Goal: Task Accomplishment & Management: Complete application form

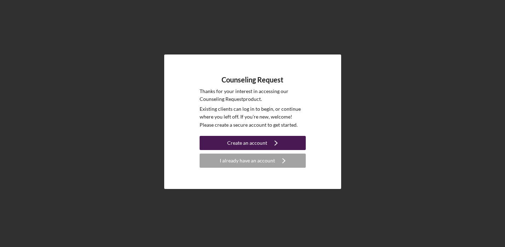
click at [261, 143] on div "Create an account" at bounding box center [247, 143] width 40 height 14
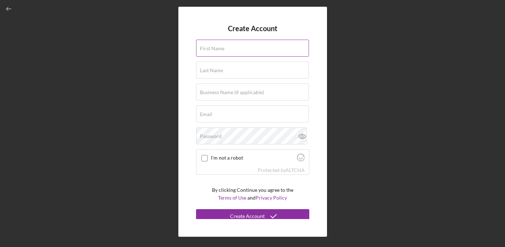
click at [224, 46] on label "First Name" at bounding box center [212, 49] width 24 height 6
click at [224, 46] on input "First Name" at bounding box center [252, 48] width 113 height 17
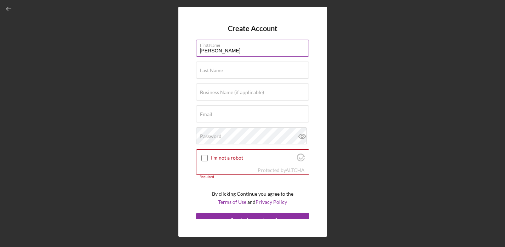
type input "[PERSON_NAME]"
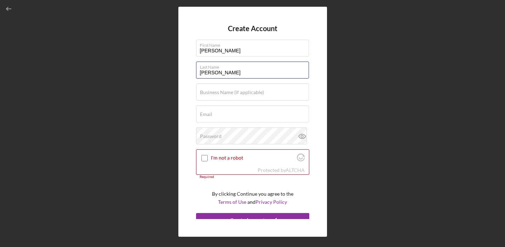
type input "[PERSON_NAME]"
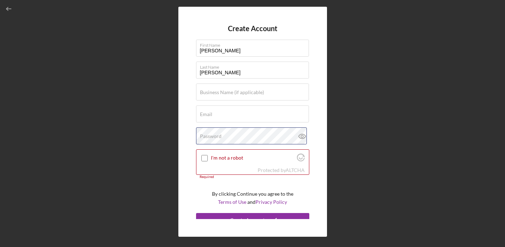
click at [222, 137] on div "Password" at bounding box center [252, 136] width 113 height 18
click at [184, 109] on div "Create Account First Name [PERSON_NAME] Last Name [PERSON_NAME] Business Name (…" at bounding box center [252, 122] width 149 height 230
type input "V"
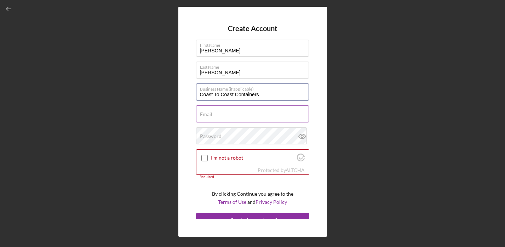
type input "Coast To Coast Containers"
click at [250, 114] on input "[EMAIL_ADDRESS][DOMAIN_NAME]" at bounding box center [252, 113] width 113 height 17
type input "[EMAIL_ADDRESS][DOMAIN_NAME]"
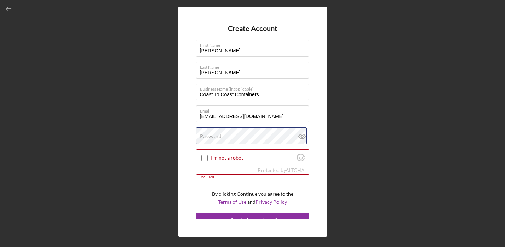
click at [231, 135] on div "Password" at bounding box center [252, 136] width 113 height 18
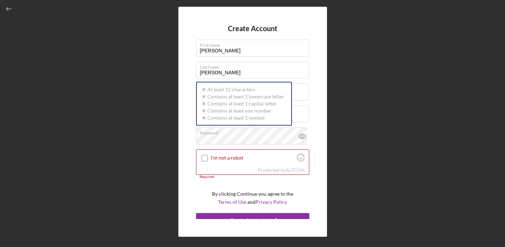
click at [187, 143] on div "Create Account First Name [PERSON_NAME] Last Name [PERSON_NAME] Business Name (…" at bounding box center [252, 122] width 149 height 230
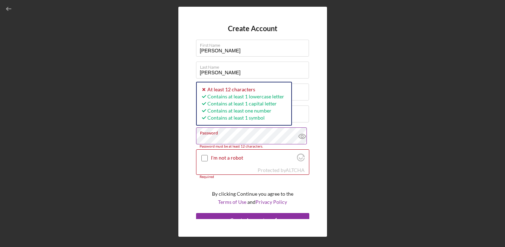
click at [302, 137] on icon at bounding box center [301, 136] width 7 height 5
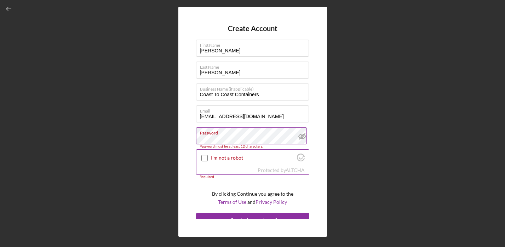
click at [205, 157] on input "I'm not a robot" at bounding box center [204, 158] width 6 height 6
checkbox input "true"
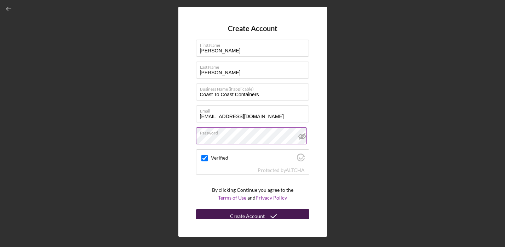
click at [226, 214] on button "Create Account" at bounding box center [252, 216] width 113 height 14
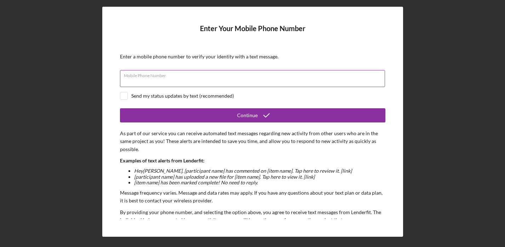
click at [206, 76] on div "Mobile Phone Number" at bounding box center [252, 79] width 265 height 18
type input "[PHONE_NUMBER]"
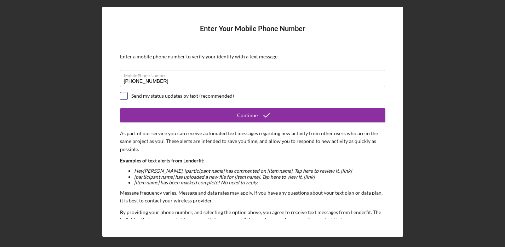
click at [125, 96] on input "checkbox" at bounding box center [123, 95] width 7 height 7
checkbox input "true"
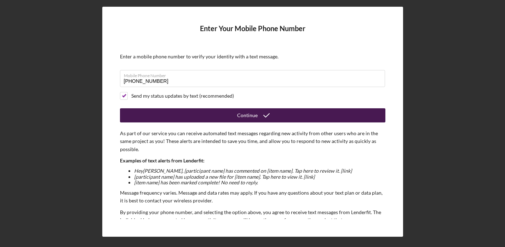
click at [242, 111] on div "Continue" at bounding box center [247, 115] width 21 height 14
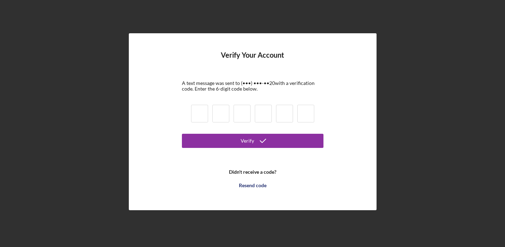
click at [197, 117] on input at bounding box center [199, 114] width 17 height 18
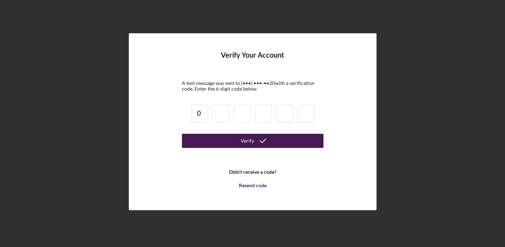
type input "0"
type input "8"
type input "4"
type input "5"
type input "3"
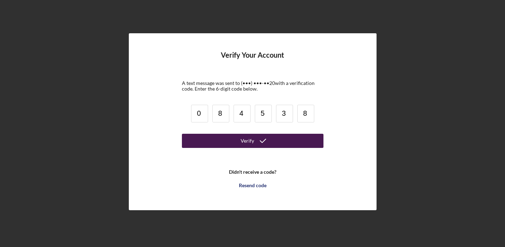
type input "8"
click at [252, 140] on button "Verify" at bounding box center [253, 141] width 142 height 14
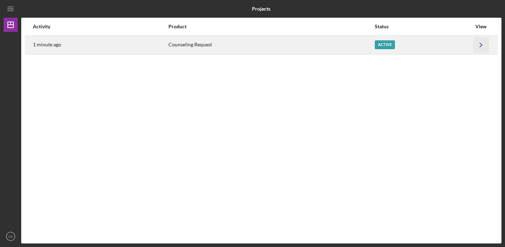
click at [480, 47] on icon "Icon/Navigate" at bounding box center [481, 45] width 16 height 16
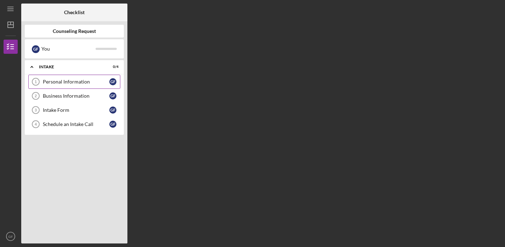
click at [100, 79] on div "Personal Information" at bounding box center [76, 82] width 67 height 6
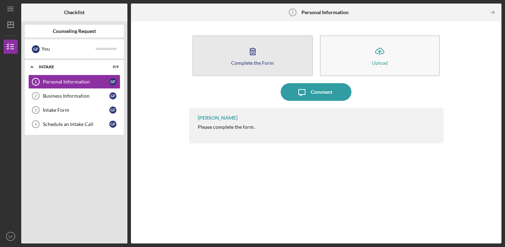
click at [255, 57] on icon "button" at bounding box center [253, 51] width 18 height 18
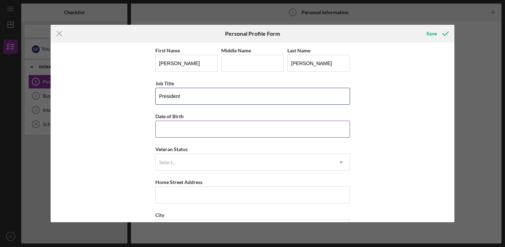
type input "President"
type input "[DATE]"
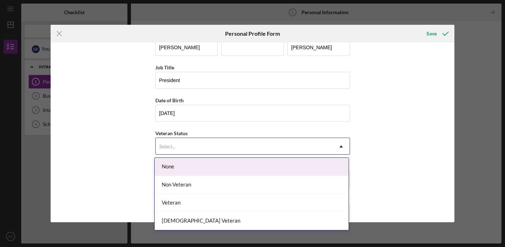
click at [172, 144] on div "Select..." at bounding box center [167, 147] width 16 height 6
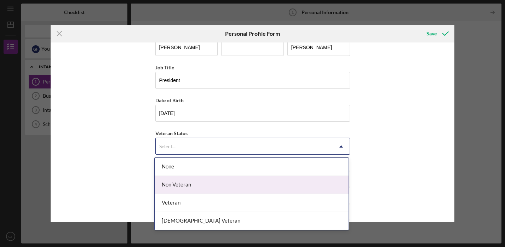
click at [175, 190] on div "Non Veteran" at bounding box center [252, 185] width 194 height 18
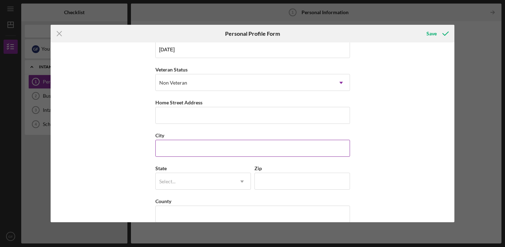
scroll to position [88, 0]
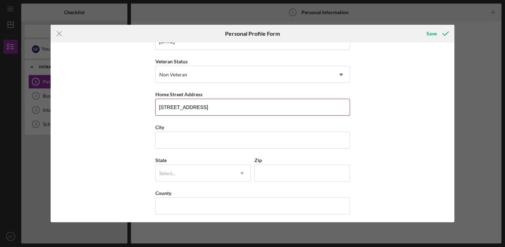
type input "[STREET_ADDRESS]"
click at [203, 139] on input "City" at bounding box center [252, 140] width 195 height 17
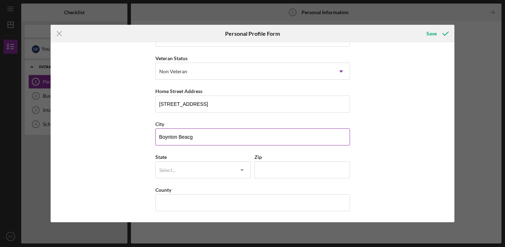
scroll to position [91, 0]
click at [209, 138] on input "Boynton Beacg" at bounding box center [252, 136] width 195 height 17
type input "[GEOGRAPHIC_DATA]"
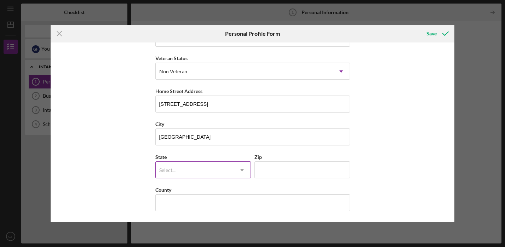
click at [184, 174] on div "Select..." at bounding box center [195, 170] width 78 height 16
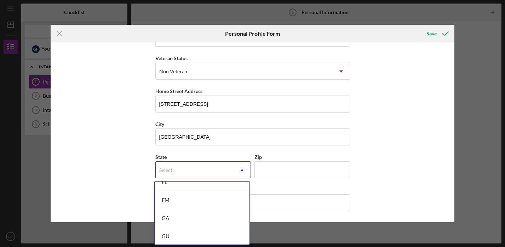
scroll to position [294, 0]
click at [179, 191] on div "FL" at bounding box center [202, 185] width 95 height 18
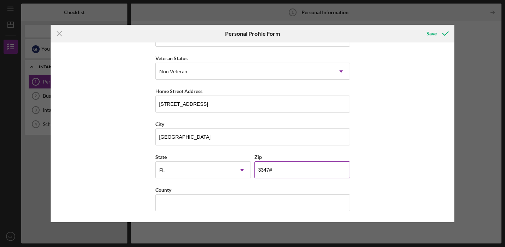
type input "33472"
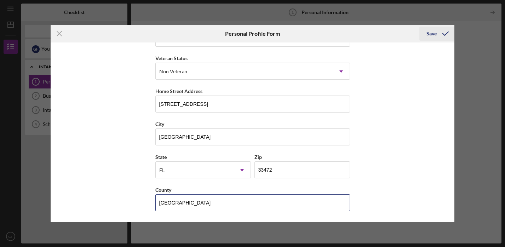
type input "[GEOGRAPHIC_DATA]"
click at [431, 32] on div "Save" at bounding box center [431, 34] width 10 height 14
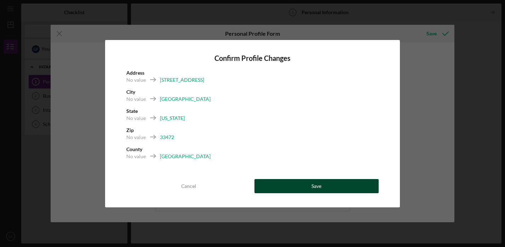
click at [293, 183] on button "Save" at bounding box center [316, 186] width 125 height 14
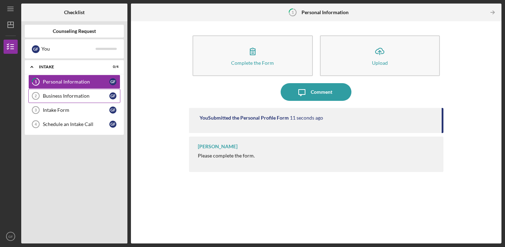
click at [81, 95] on div "Business Information" at bounding box center [76, 96] width 67 height 6
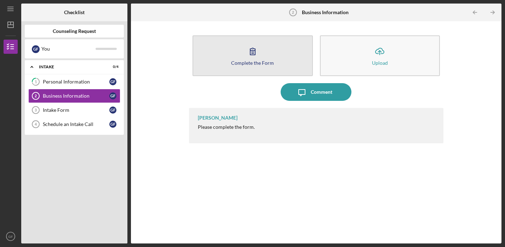
click at [230, 55] on button "Complete the Form Form" at bounding box center [252, 55] width 120 height 41
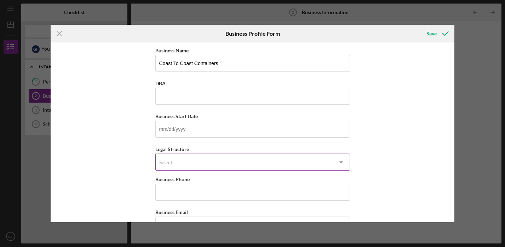
click at [177, 167] on div "Select..." at bounding box center [244, 162] width 177 height 16
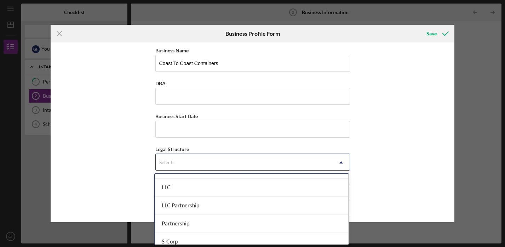
scroll to position [90, 0]
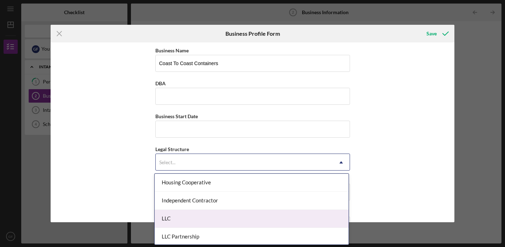
click at [175, 216] on div "LLC" at bounding box center [252, 219] width 194 height 18
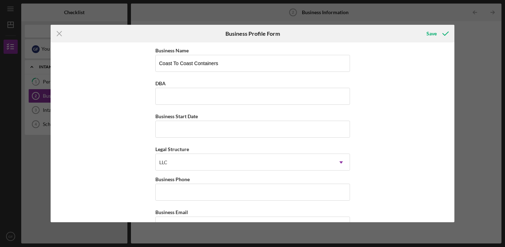
scroll to position [34, 0]
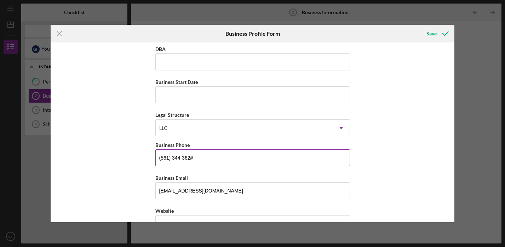
type input "[PHONE_NUMBER]"
click at [113, 181] on div "Business Name Coast To Coast Containers DBA Business Start Date Legal Structure…" at bounding box center [253, 132] width 404 height 180
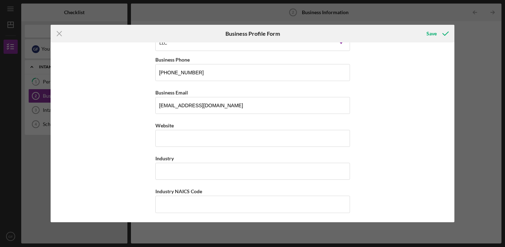
scroll to position [121, 0]
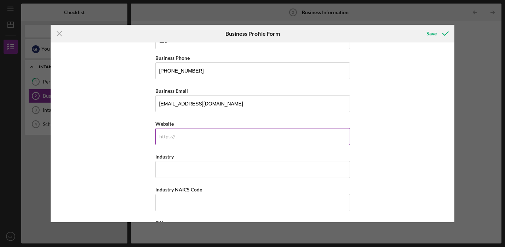
click at [179, 139] on input "Website" at bounding box center [252, 136] width 195 height 17
type input "[DOMAIN_NAME]"
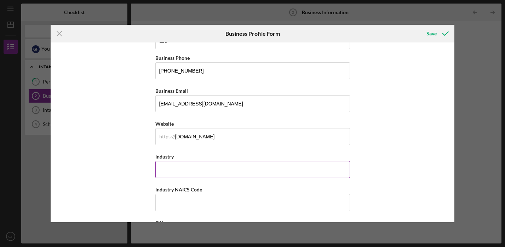
click at [187, 163] on input "Industry" at bounding box center [252, 169] width 195 height 17
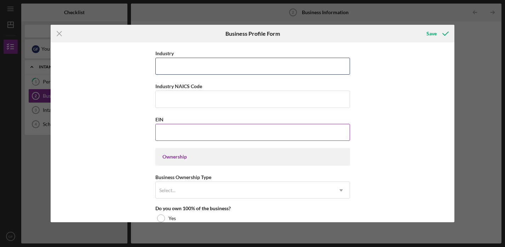
scroll to position [242, 0]
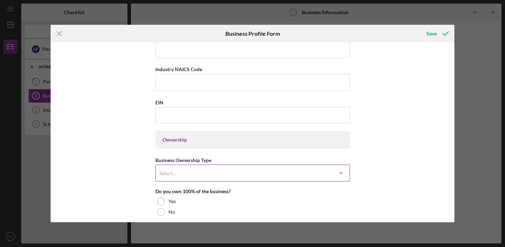
click at [183, 174] on div "Select..." at bounding box center [244, 173] width 177 height 16
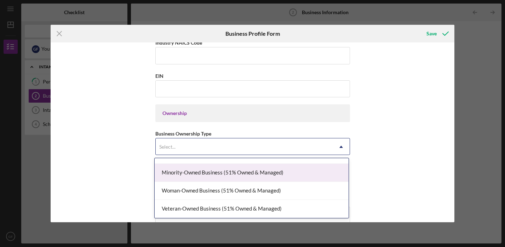
scroll to position [12, 0]
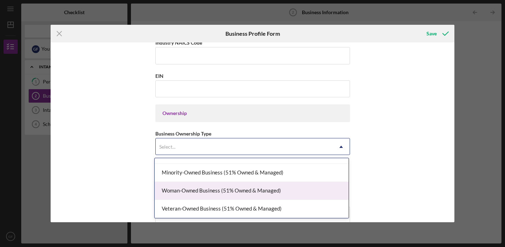
click at [198, 187] on div "Woman-Owned Business (51% Owned & Managed)" at bounding box center [252, 191] width 194 height 18
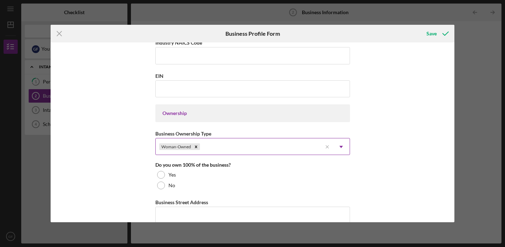
click at [339, 147] on use at bounding box center [341, 147] width 4 height 2
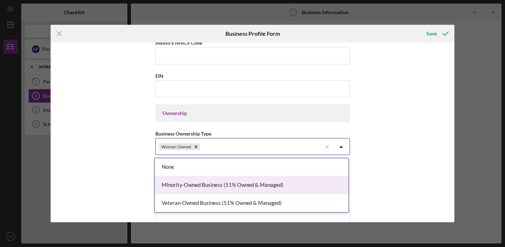
click at [257, 185] on div "Minority-Owned Business (51% Owned & Managed)" at bounding box center [252, 185] width 194 height 18
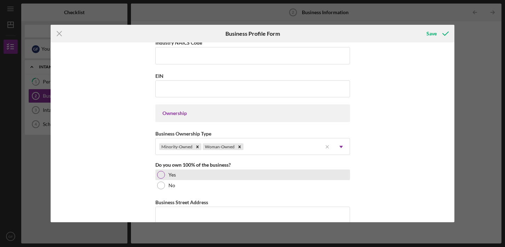
click at [166, 178] on div "Yes" at bounding box center [252, 174] width 195 height 11
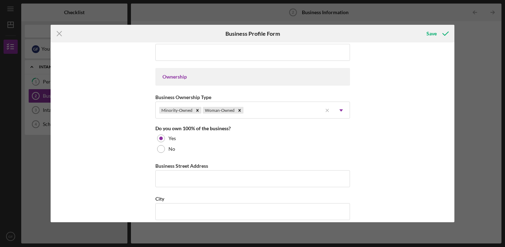
scroll to position [305, 0]
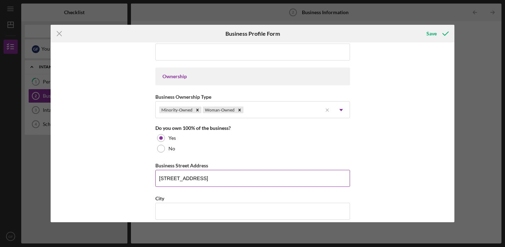
type input "[STREET_ADDRESS]"
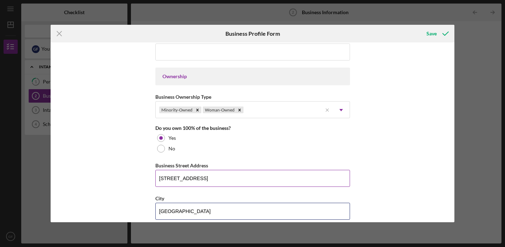
type input "[GEOGRAPHIC_DATA]"
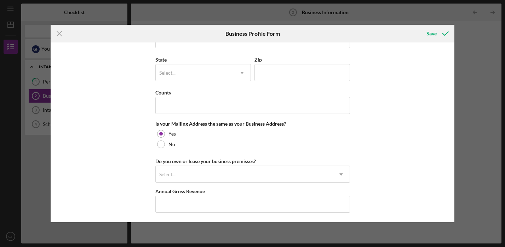
scroll to position [477, 0]
click at [217, 174] on div "Select..." at bounding box center [244, 174] width 177 height 16
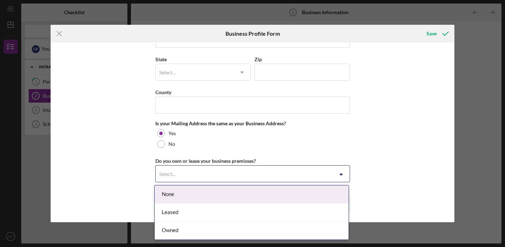
click at [192, 196] on div "None" at bounding box center [252, 194] width 194 height 18
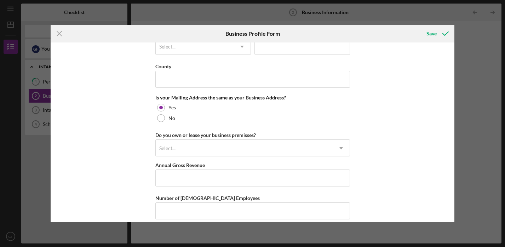
scroll to position [507, 0]
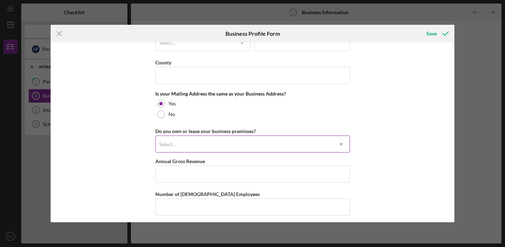
click at [183, 143] on div "Select..." at bounding box center [244, 144] width 177 height 16
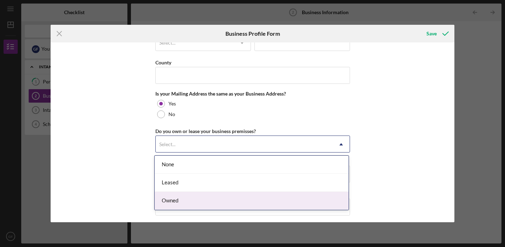
click at [171, 202] on div "Owned" at bounding box center [252, 201] width 194 height 18
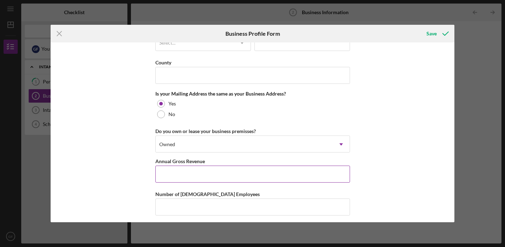
click at [179, 179] on input "Annual Gross Revenue" at bounding box center [252, 174] width 195 height 17
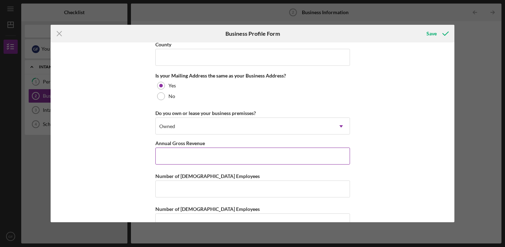
scroll to position [530, 0]
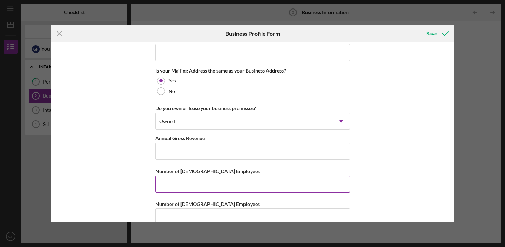
click at [179, 179] on input "Number of [DEMOGRAPHIC_DATA] Employees" at bounding box center [252, 183] width 195 height 17
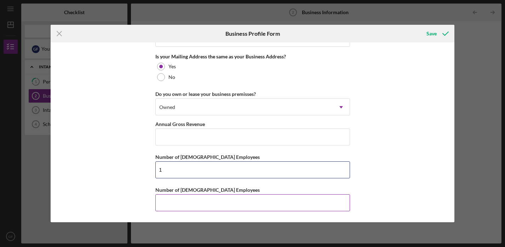
scroll to position [544, 0]
type input "1"
click at [173, 205] on input "Number of [DEMOGRAPHIC_DATA] Employees" at bounding box center [252, 202] width 195 height 17
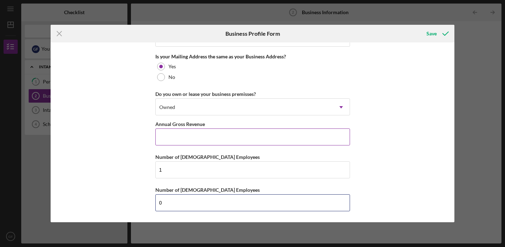
type input "0"
click at [229, 138] on input "Annual Gross Revenue" at bounding box center [252, 136] width 195 height 17
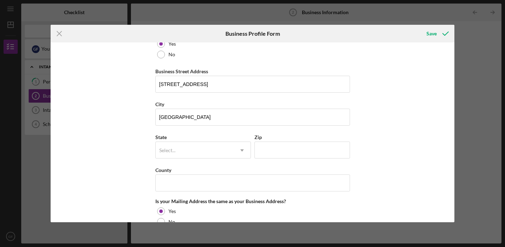
scroll to position [404, 0]
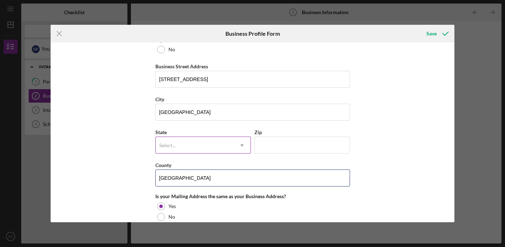
type input "[GEOGRAPHIC_DATA]"
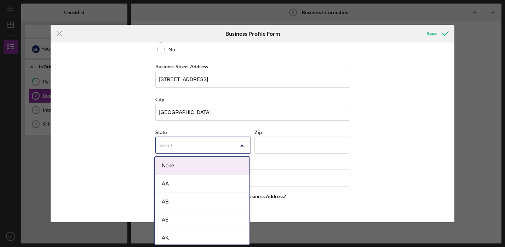
click at [180, 139] on div "Select..." at bounding box center [195, 145] width 78 height 16
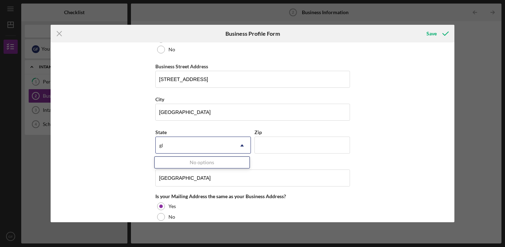
type input "g"
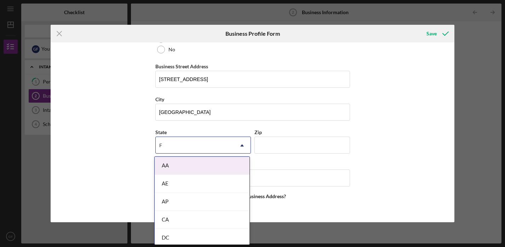
type input "FL"
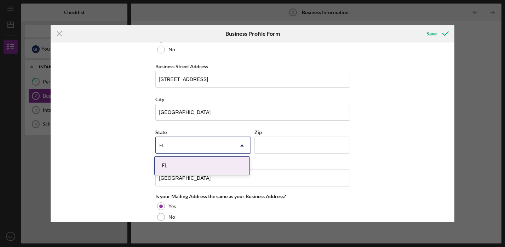
click at [168, 162] on div "FL" at bounding box center [202, 166] width 95 height 18
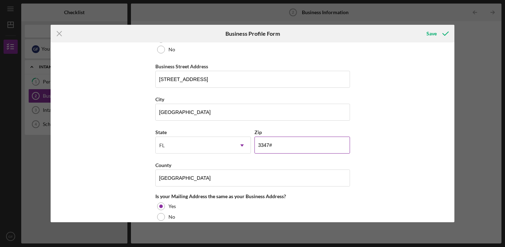
type input "33472"
click at [122, 157] on div "Business Name Coast To Coast Containers DBA Business Start Date Legal Structure…" at bounding box center [253, 132] width 404 height 180
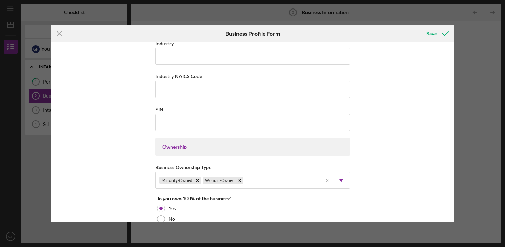
scroll to position [210, 0]
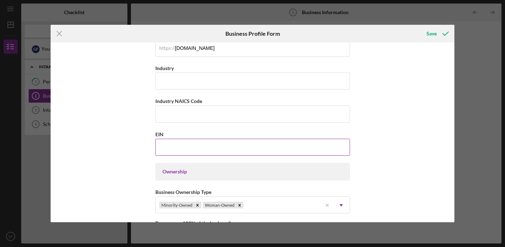
click at [194, 143] on input "EIN" at bounding box center [252, 147] width 195 height 17
type input "[US_EMPLOYER_IDENTIFICATION_NUMBER]"
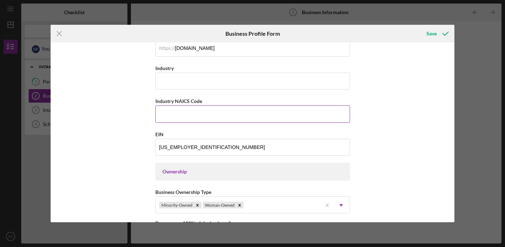
click at [194, 114] on input "Industry NAICS Code" at bounding box center [252, 113] width 195 height 17
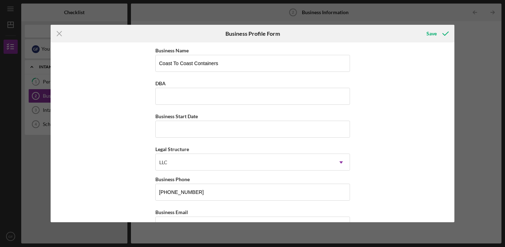
scroll to position [0, 0]
click at [223, 134] on input "Business Start Date" at bounding box center [252, 129] width 195 height 17
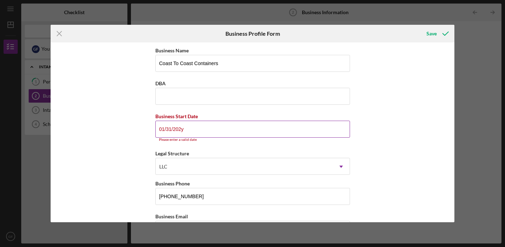
type input "[DATE]"
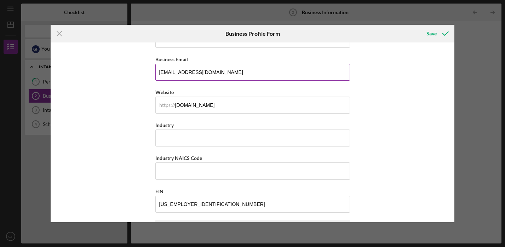
scroll to position [163, 0]
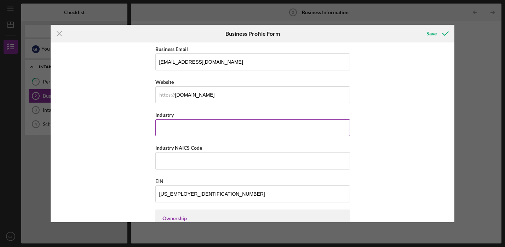
click at [181, 128] on input "Industry" at bounding box center [252, 127] width 195 height 17
drag, startPoint x: 181, startPoint y: 128, endPoint x: 125, endPoint y: 128, distance: 57.0
click at [125, 128] on div "Business Name Coast To Coast Containers DBA Business Start Date [DATE] Legal St…" at bounding box center [253, 132] width 404 height 180
type input "531130"
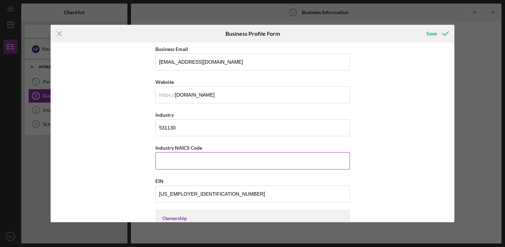
click at [169, 160] on input "Industry NAICS Code" at bounding box center [252, 160] width 195 height 17
paste input "531130"
click at [169, 163] on input "531130" at bounding box center [252, 160] width 195 height 17
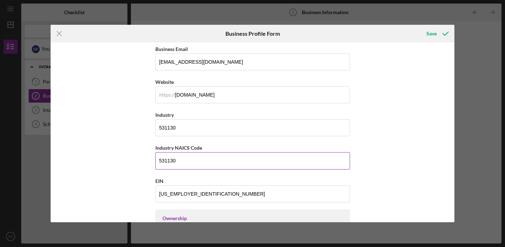
paste input "42339"
type input "423390"
click at [182, 138] on div "Business Name Coast To Coast Containers DBA Business Start Date [DATE] Legal St…" at bounding box center [252, 241] width 195 height 716
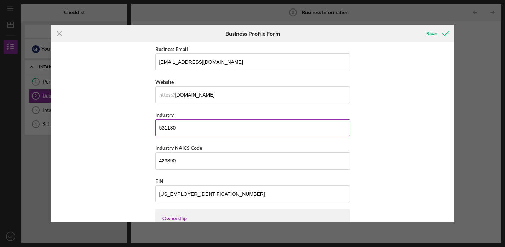
click at [181, 129] on input "531130" at bounding box center [252, 127] width 195 height 17
click at [192, 127] on input "Industry" at bounding box center [252, 127] width 195 height 17
paste input "selling and trading new & used shipping/storage containers"
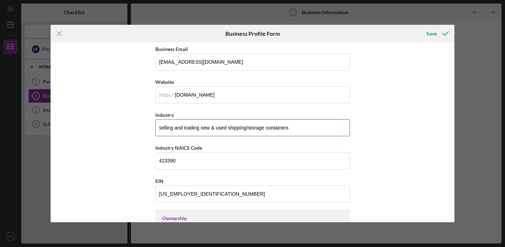
click at [161, 127] on input "selling and trading new & used shipping/storage containers" at bounding box center [252, 127] width 195 height 17
drag, startPoint x: 209, startPoint y: 128, endPoint x: 174, endPoint y: 126, distance: 35.1
click at [174, 126] on input "Selling and trading new & used shipping/storage containers" at bounding box center [252, 127] width 195 height 17
click at [193, 127] on input "Selling New & used shipping/storage containers" at bounding box center [252, 127] width 195 height 17
click at [205, 128] on input "Selling New & Used shipping/storage containers" at bounding box center [252, 127] width 195 height 17
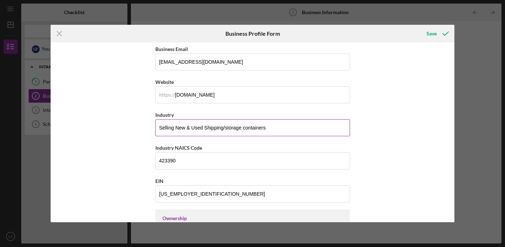
click at [226, 126] on input "Selling New & Used Shipping/storage containers" at bounding box center [252, 127] width 195 height 17
click at [243, 129] on input "Selling New & Used Shipping/Storage containers" at bounding box center [252, 127] width 195 height 17
drag, startPoint x: 175, startPoint y: 127, endPoint x: 134, endPoint y: 127, distance: 41.4
click at [134, 127] on div "Business Name Coast To Coast Containers DBA Business Start Date [DATE] Legal St…" at bounding box center [253, 132] width 404 height 180
type input "New & Used Shipping/Storage Containers"
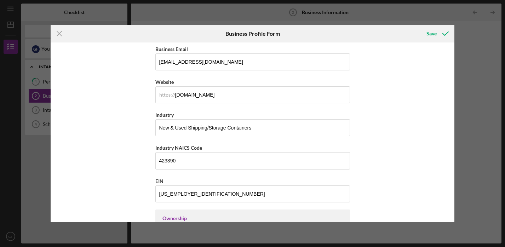
click at [138, 151] on div "Business Name Coast To Coast Containers DBA Business Start Date [DATE] Legal St…" at bounding box center [253, 132] width 404 height 180
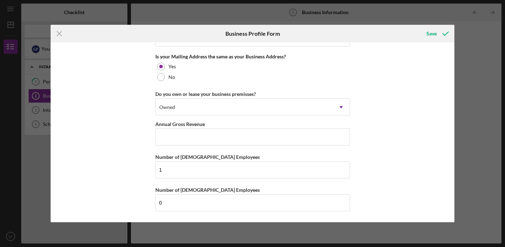
scroll to position [544, 0]
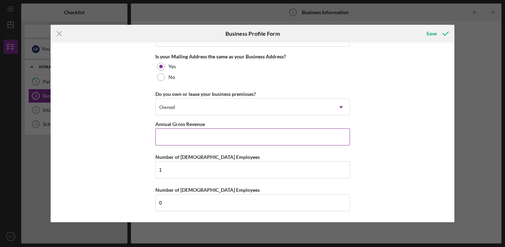
click at [185, 133] on input "Annual Gross Revenue" at bounding box center [252, 136] width 195 height 17
click at [241, 132] on input "Annual Gross Revenue" at bounding box center [252, 136] width 195 height 17
type input "$2,500,000"
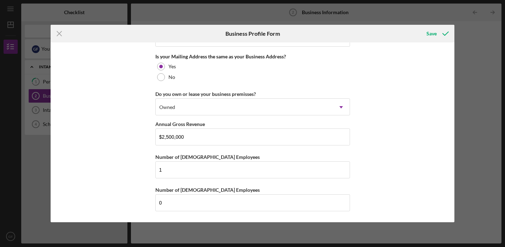
click at [126, 156] on div "Business Name Coast To Coast Containers DBA Business Start Date [DATE] Legal St…" at bounding box center [253, 132] width 404 height 180
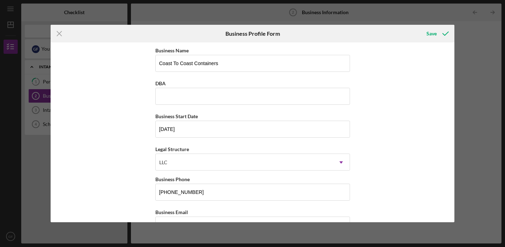
scroll to position [0, 0]
click at [432, 36] on div "Save" at bounding box center [431, 34] width 10 height 14
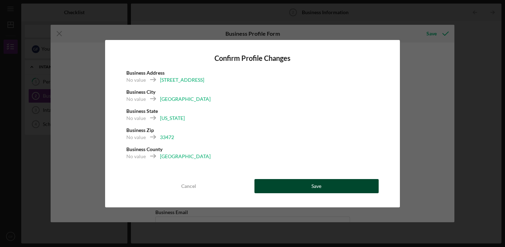
click at [314, 183] on div "Save" at bounding box center [316, 186] width 10 height 14
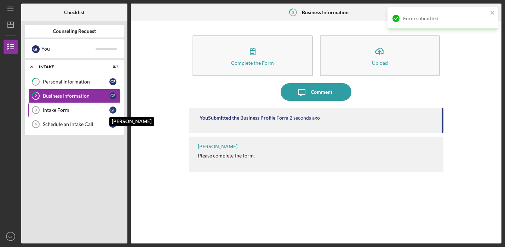
click at [113, 109] on div "G F" at bounding box center [112, 109] width 7 height 7
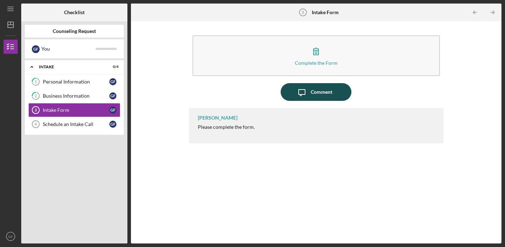
click at [317, 93] on div "Comment" at bounding box center [322, 92] width 22 height 18
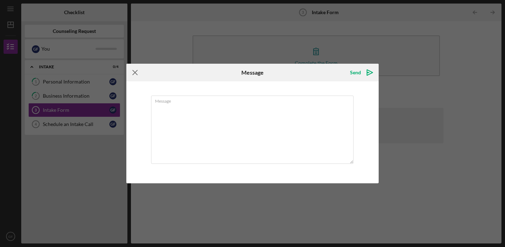
click at [136, 76] on icon "Icon/Menu Close" at bounding box center [135, 73] width 18 height 18
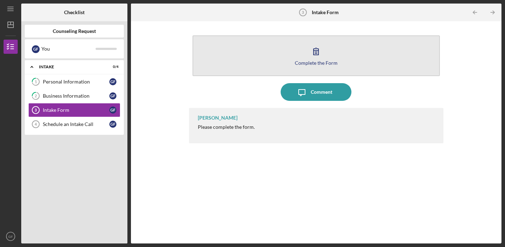
click at [303, 56] on button "Complete the Form Form" at bounding box center [315, 55] width 247 height 41
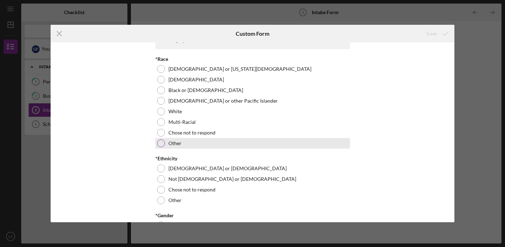
scroll to position [50, 0]
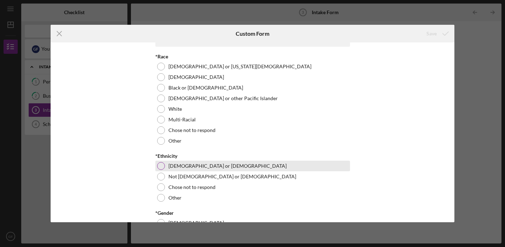
click at [178, 165] on label "[DEMOGRAPHIC_DATA] or [DEMOGRAPHIC_DATA]" at bounding box center [227, 166] width 118 height 6
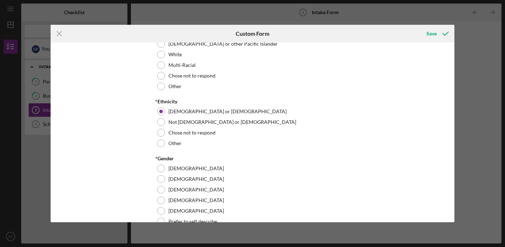
scroll to position [106, 0]
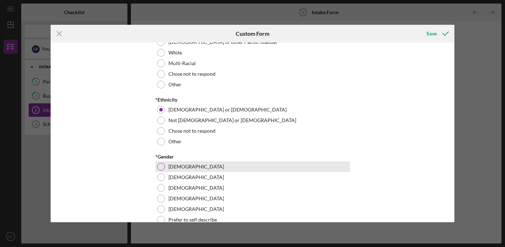
click at [174, 166] on label "[DEMOGRAPHIC_DATA]" at bounding box center [196, 167] width 56 height 6
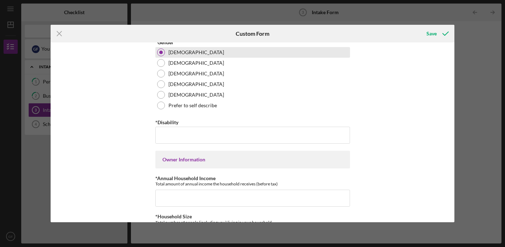
scroll to position [221, 0]
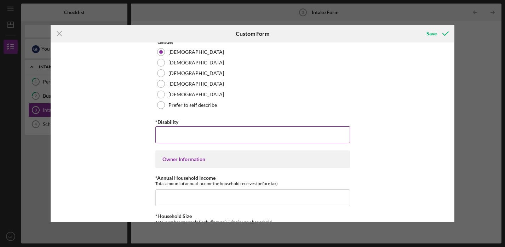
click at [178, 136] on input "*Disability" at bounding box center [252, 134] width 195 height 17
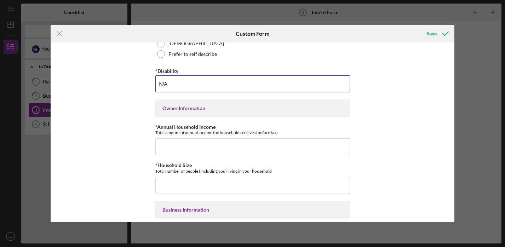
scroll to position [276, 0]
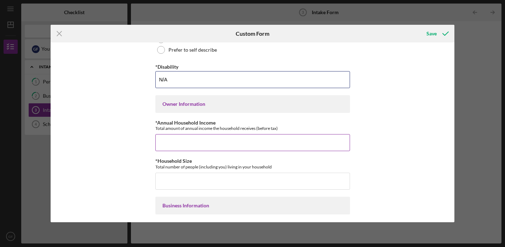
type input "N/A"
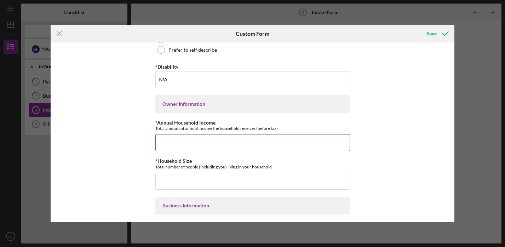
click at [185, 142] on input "*Annual Household Income" at bounding box center [252, 142] width 195 height 17
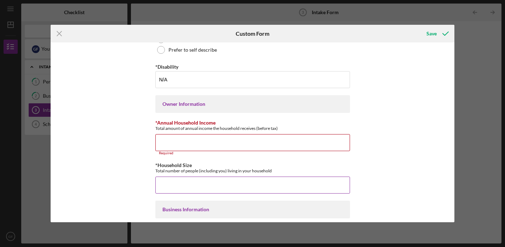
click at [173, 186] on input "*Household Size" at bounding box center [252, 185] width 195 height 17
type input "4"
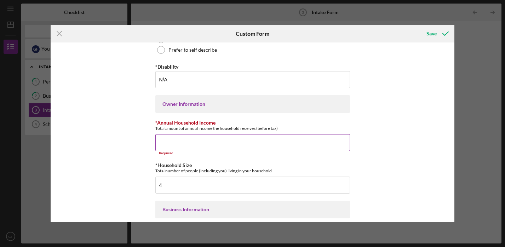
click at [194, 139] on input "*Annual Household Income" at bounding box center [252, 142] width 195 height 17
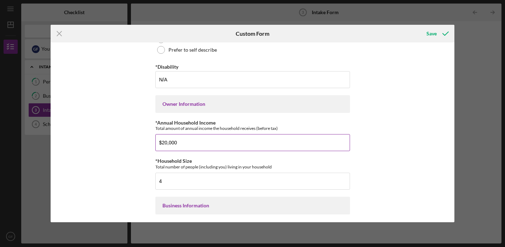
type input "$200,000"
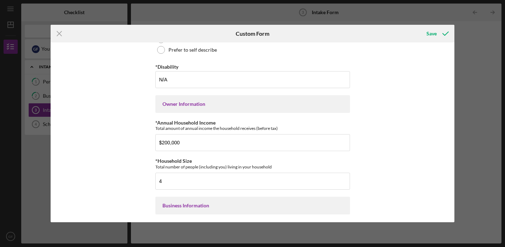
click at [131, 173] on div "*How did you hear about us? Required Demographic Information *Race [DEMOGRAPHIC…" at bounding box center [253, 132] width 404 height 180
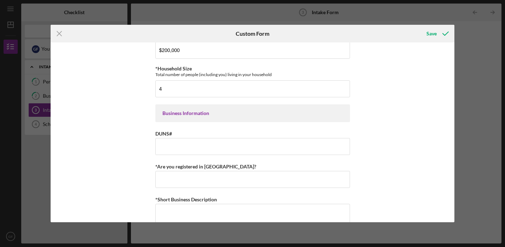
scroll to position [371, 0]
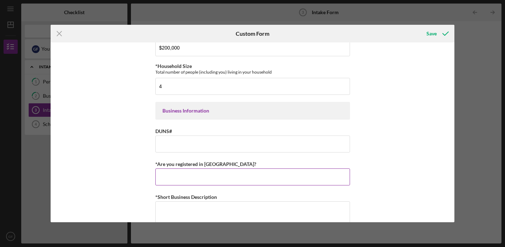
click at [172, 181] on input "*Are you registered in [GEOGRAPHIC_DATA]?" at bounding box center [252, 176] width 195 height 17
click at [215, 179] on input "*Are you registered in [GEOGRAPHIC_DATA]?" at bounding box center [252, 176] width 195 height 17
paste input "[URL][DOMAIN_NAME]"
type input "[URL][DOMAIN_NAME]"
click at [102, 191] on div "*How did you hear about us? Required Demographic Information *Race [DEMOGRAPHIC…" at bounding box center [253, 132] width 404 height 180
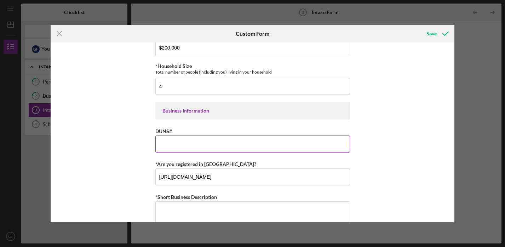
click at [209, 138] on input "DUNS#" at bounding box center [252, 143] width 195 height 17
paste input "118810512"
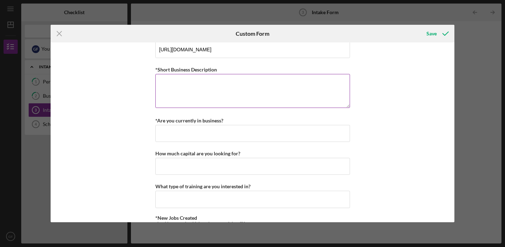
scroll to position [500, 0]
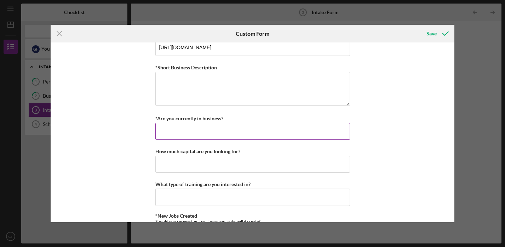
type input "118810512"
click at [212, 128] on input "*Are you currently in business?" at bounding box center [252, 131] width 195 height 17
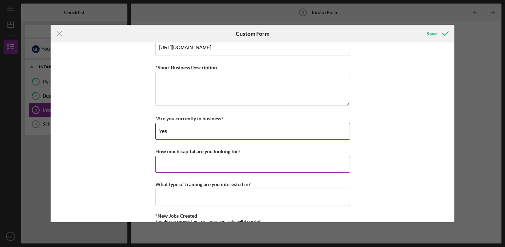
type input "Yes"
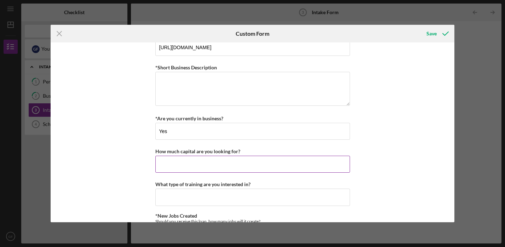
click at [193, 166] on input "How much capital are you looking for?" at bounding box center [252, 164] width 195 height 17
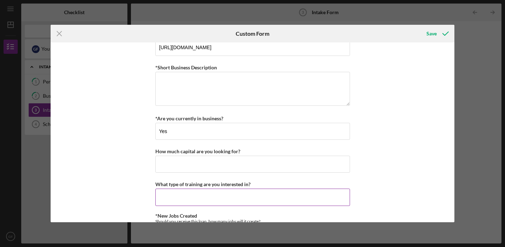
click at [191, 201] on input "What type of training are you interested in?" at bounding box center [252, 197] width 195 height 17
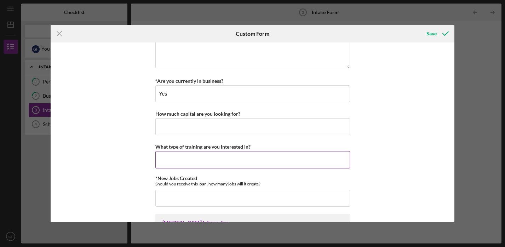
scroll to position [543, 0]
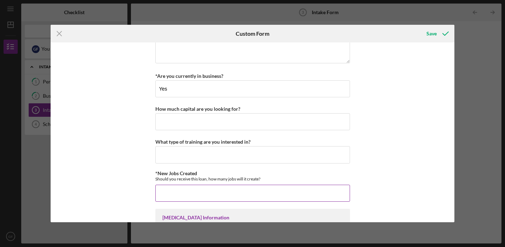
click at [191, 201] on input "*New Jobs Created" at bounding box center [252, 193] width 195 height 17
type input "3"
click at [132, 178] on div "*How did you hear about us? Required Demographic Information *Race [DEMOGRAPHIC…" at bounding box center [253, 132] width 404 height 180
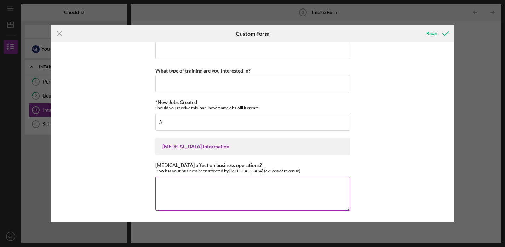
scroll to position [613, 0]
click at [192, 186] on textarea "[MEDICAL_DATA] affect on business operations?" at bounding box center [252, 194] width 195 height 34
click at [218, 196] on textarea "[MEDICAL_DATA] affect on business operations?" at bounding box center [252, 194] width 195 height 34
paste textarea "When [MEDICAL_DATA] hit, Coast To Coast Containers was deeply affected. Our bus…"
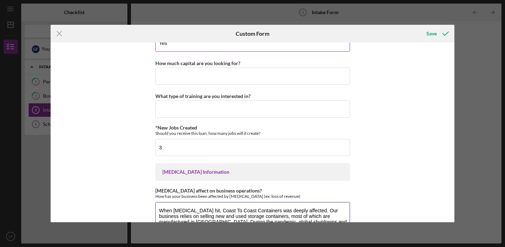
scroll to position [589, 0]
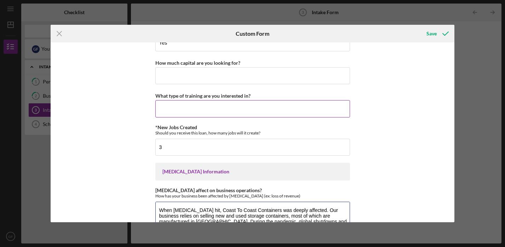
type textarea "When [MEDICAL_DATA] hit, Coast To Coast Containers was deeply affected. Our bus…"
drag, startPoint x: 175, startPoint y: 103, endPoint x: 175, endPoint y: 97, distance: 5.3
click at [175, 103] on input "What type of training are you interested in?" at bounding box center [252, 108] width 195 height 17
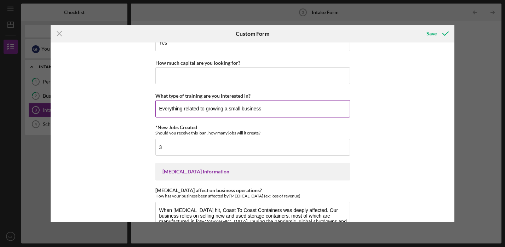
click at [229, 109] on input "Everything related to growing a small business" at bounding box center [252, 108] width 195 height 17
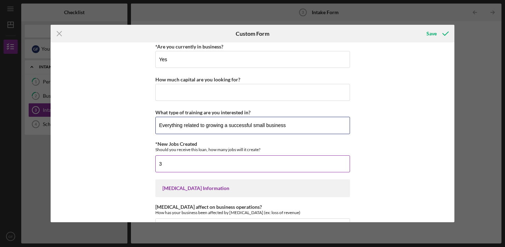
scroll to position [567, 0]
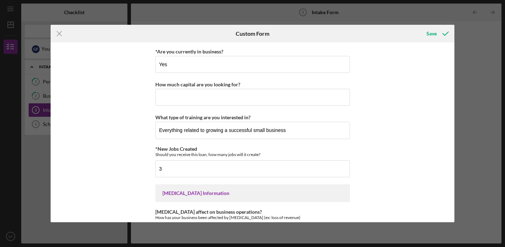
click at [138, 122] on div "*How did you hear about us? Required Demographic Information *Race [DEMOGRAPHIC…" at bounding box center [253, 132] width 404 height 180
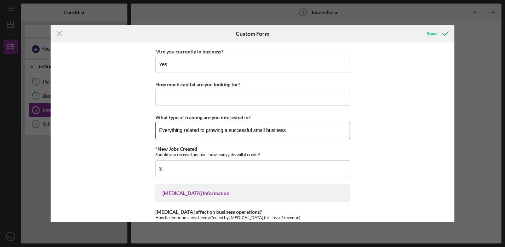
click at [227, 130] on input "Everything related to growing a successful small business" at bounding box center [252, 130] width 195 height 17
type input "Everything related to growing an honorable and successful small business"
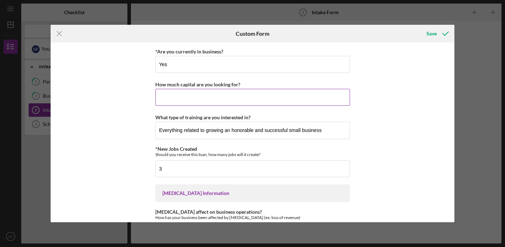
click at [183, 104] on input "How much capital are you looking for?" at bounding box center [252, 97] width 195 height 17
type input "250000"
click at [142, 136] on div "*How did you hear about us? Required Demographic Information *Race [DEMOGRAPHIC…" at bounding box center [253, 132] width 404 height 180
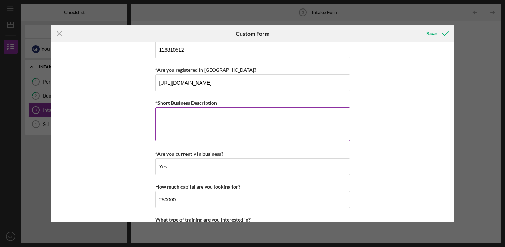
scroll to position [466, 0]
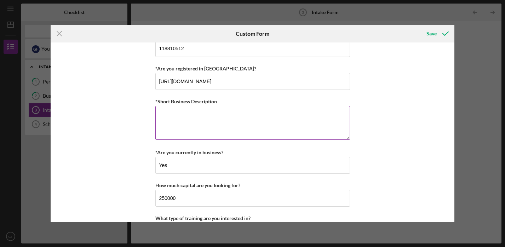
click at [220, 128] on textarea "*Short Business Description" at bounding box center [252, 123] width 195 height 34
paste textarea "Coast To Coast Containers is a nationwide supplier specializing in the sale and…"
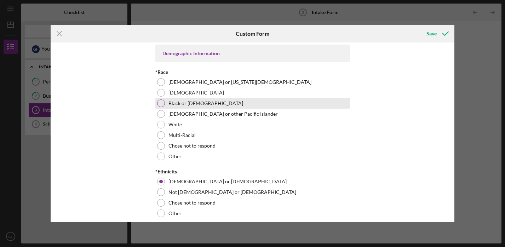
scroll to position [38, 0]
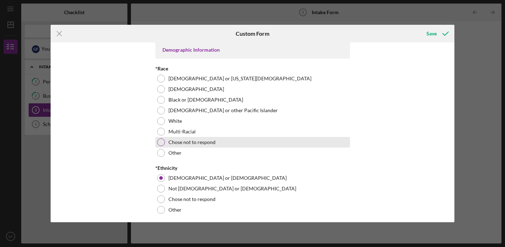
type textarea "Coast To Coast Containers is a nationwide supplier specializing in the sale and…"
click at [177, 143] on label "Chose not to respond" at bounding box center [191, 142] width 47 height 6
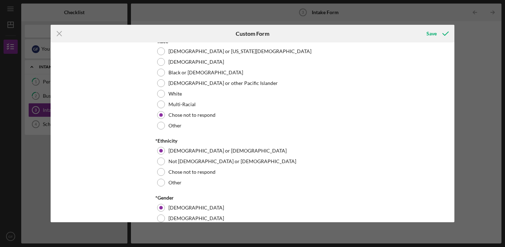
scroll to position [62, 0]
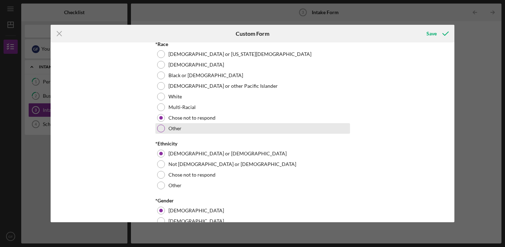
click at [162, 132] on div "Other" at bounding box center [252, 128] width 195 height 11
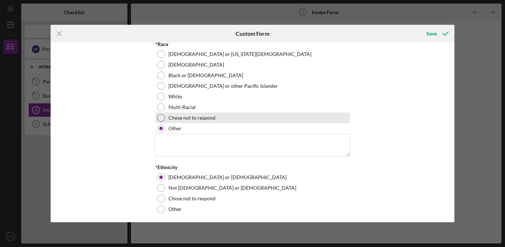
click at [159, 118] on div at bounding box center [161, 118] width 8 height 8
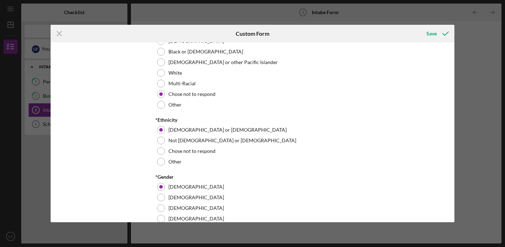
scroll to position [86, 0]
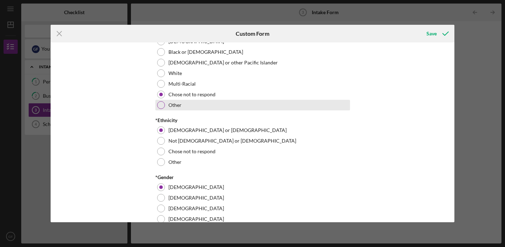
click at [159, 106] on div at bounding box center [161, 105] width 8 height 8
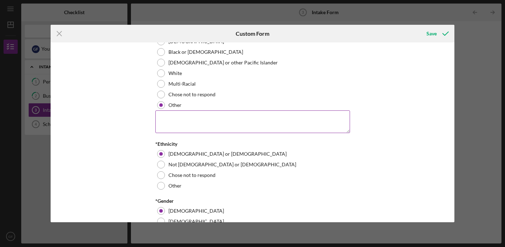
click at [177, 116] on textarea at bounding box center [252, 121] width 195 height 23
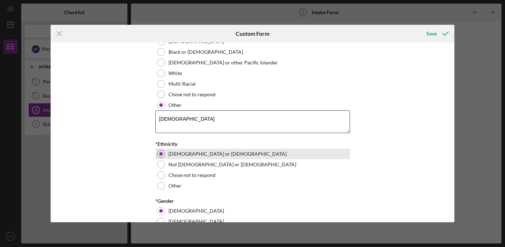
type textarea "[DEMOGRAPHIC_DATA]"
click at [295, 157] on div "[DEMOGRAPHIC_DATA] or [DEMOGRAPHIC_DATA]" at bounding box center [252, 154] width 195 height 11
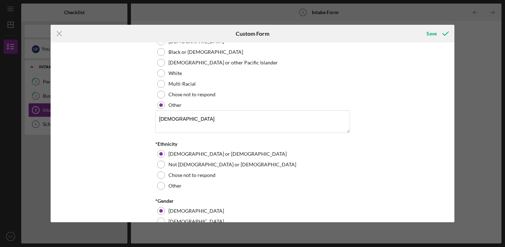
click at [410, 168] on div "*How did you hear about us? Required Demographic Information *Race [DEMOGRAPHIC…" at bounding box center [253, 132] width 404 height 180
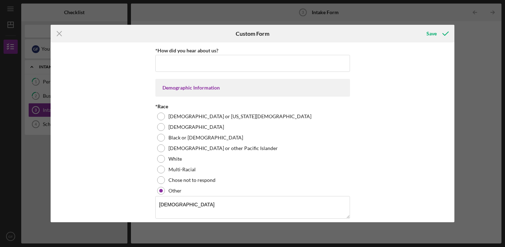
scroll to position [0, 0]
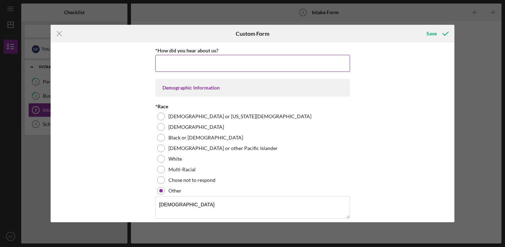
click at [323, 60] on input "*How did you hear about us?" at bounding box center [252, 63] width 195 height 17
click at [184, 62] on input "Attending The Boynton Beach Small Business Summit" at bounding box center [252, 63] width 195 height 17
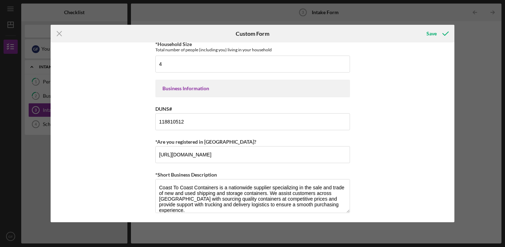
scroll to position [637, 0]
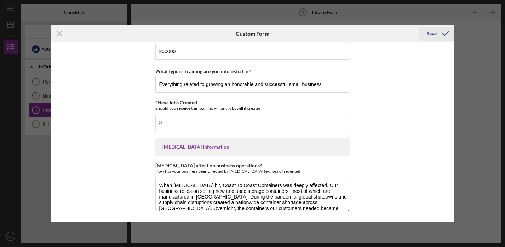
type input "Attending the Boynton Beach Small Business Summit"
click at [434, 30] on div "Save" at bounding box center [431, 34] width 10 height 14
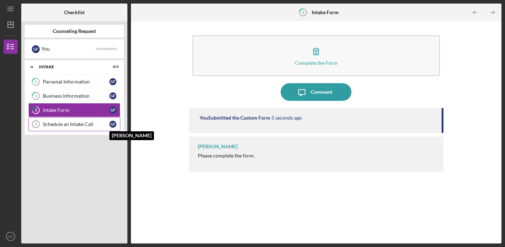
click at [115, 124] on div "G F" at bounding box center [112, 124] width 7 height 7
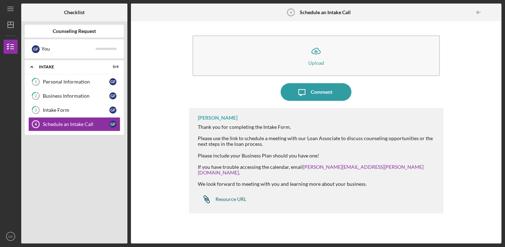
click at [236, 196] on div "Resource URL" at bounding box center [230, 199] width 31 height 6
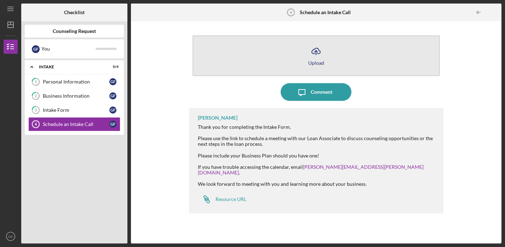
click at [350, 56] on button "Icon/Upload Upload" at bounding box center [315, 55] width 247 height 41
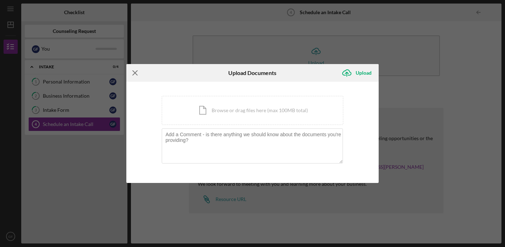
click at [139, 74] on icon "Icon/Menu Close" at bounding box center [135, 73] width 18 height 18
